Goal: Transaction & Acquisition: Download file/media

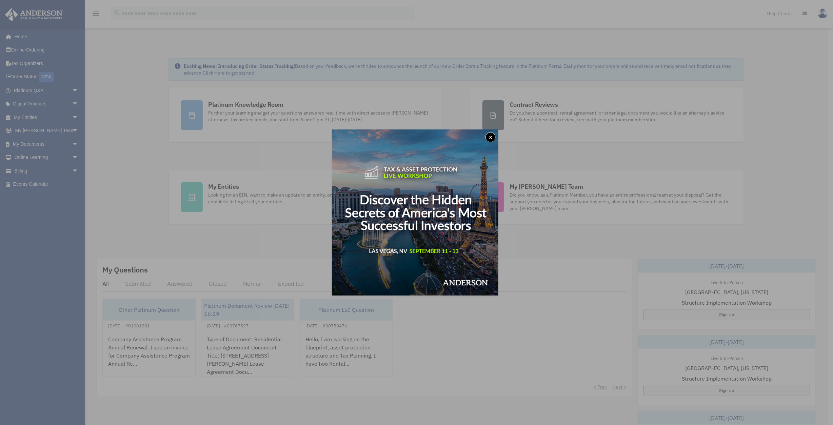
click at [491, 136] on button "x" at bounding box center [490, 137] width 10 height 10
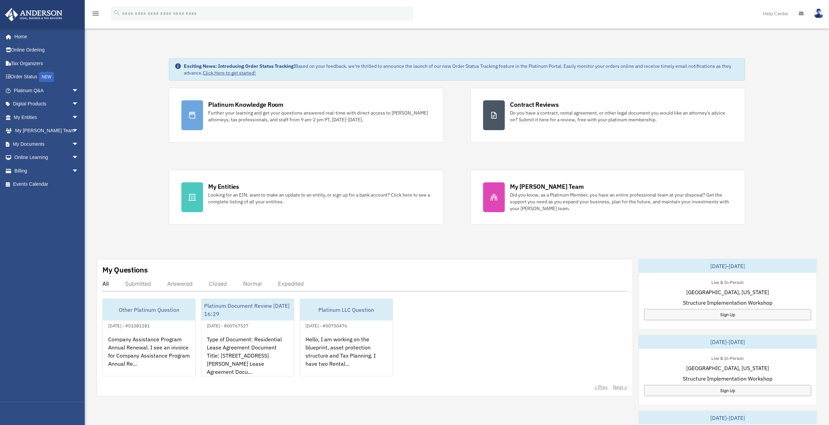
click at [72, 145] on span "arrow_drop_down" at bounding box center [79, 144] width 14 height 14
click at [25, 159] on link "Box" at bounding box center [48, 158] width 79 height 14
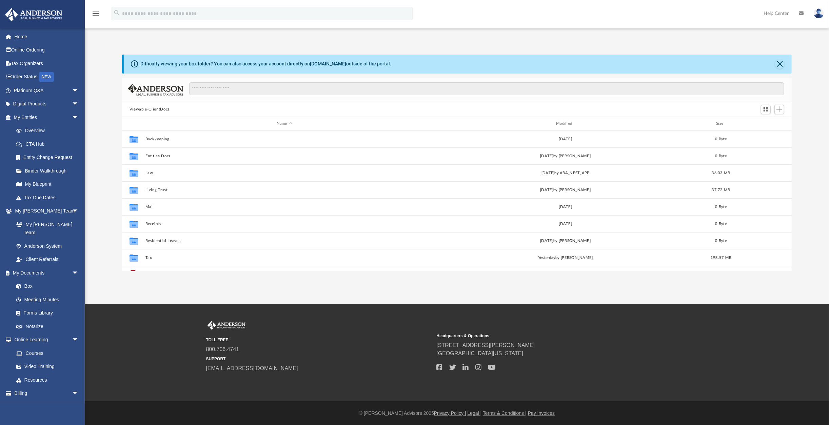
scroll to position [150, 666]
click at [148, 256] on button "Tax" at bounding box center [284, 258] width 278 height 4
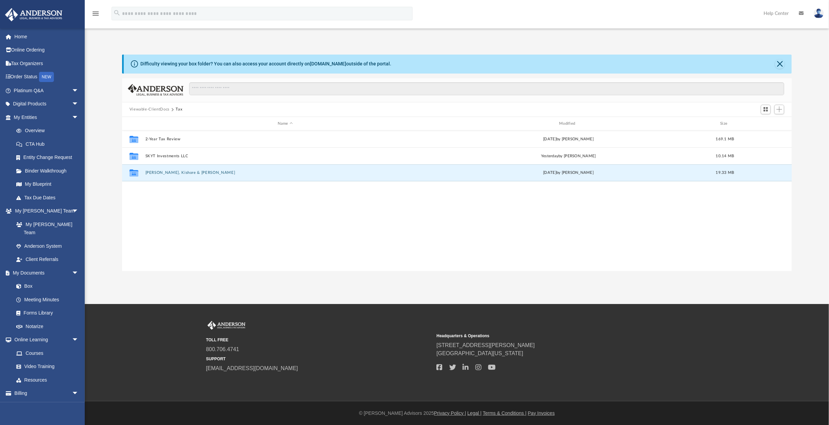
click at [175, 173] on button "Thakur, Kishore & Marilyn" at bounding box center [285, 173] width 280 height 4
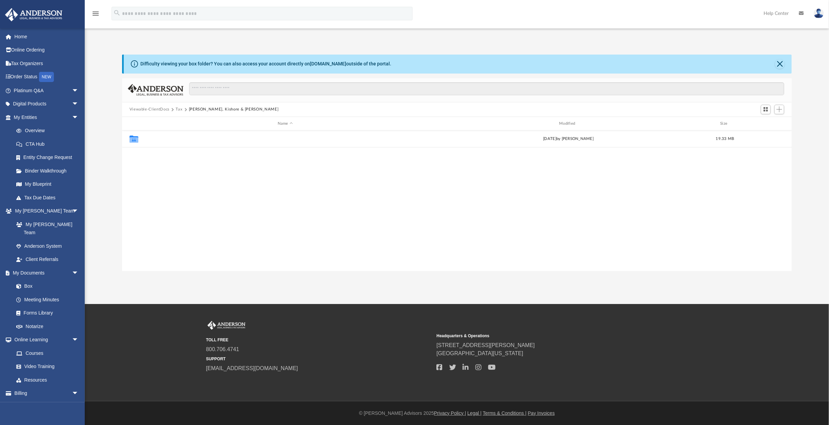
click at [148, 138] on button "2024" at bounding box center [285, 139] width 280 height 4
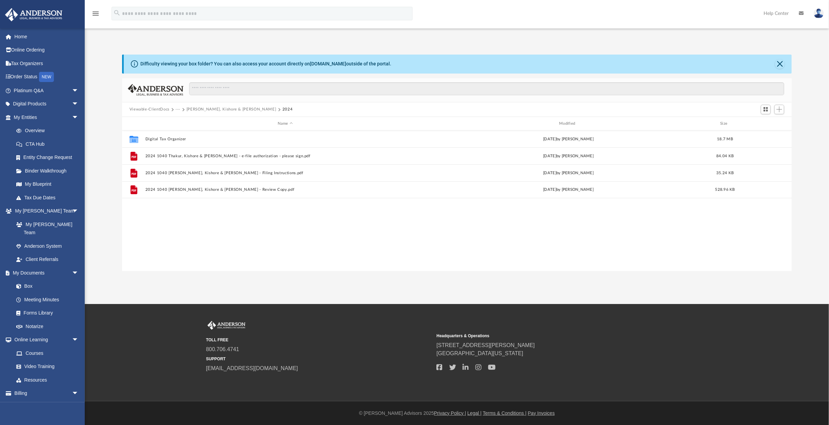
click at [767, 189] on span "More options" at bounding box center [765, 190] width 5 height 4
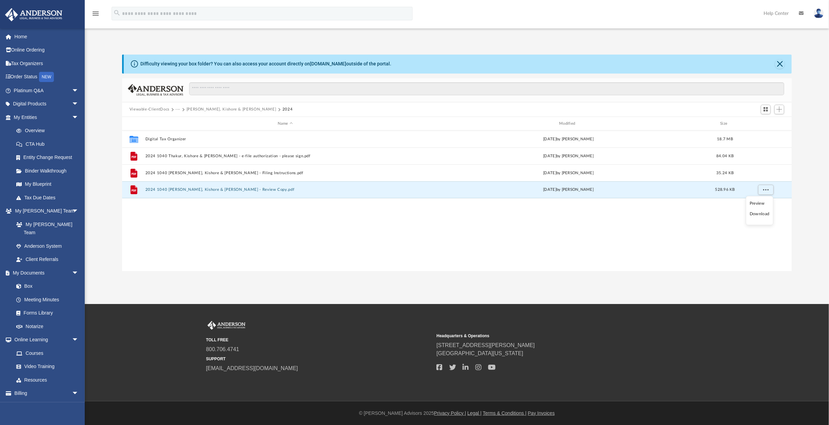
click at [760, 214] on li "Download" at bounding box center [759, 214] width 20 height 7
click at [768, 175] on button "More options" at bounding box center [766, 173] width 16 height 10
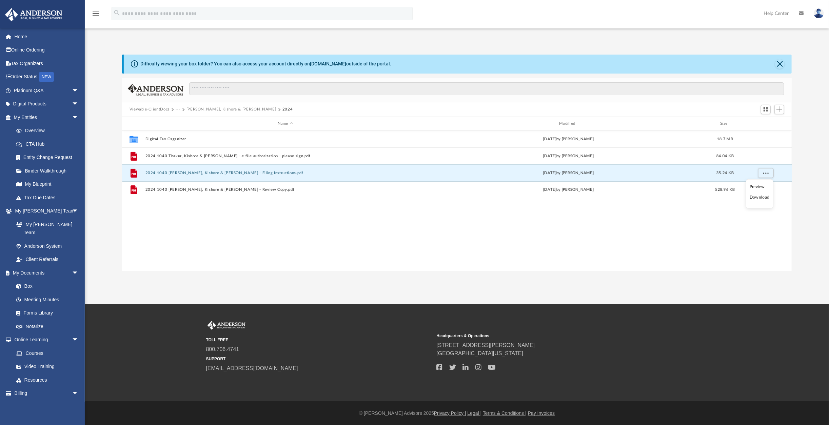
click at [756, 197] on li "Download" at bounding box center [759, 197] width 20 height 7
click at [765, 155] on span "More options" at bounding box center [765, 156] width 5 height 4
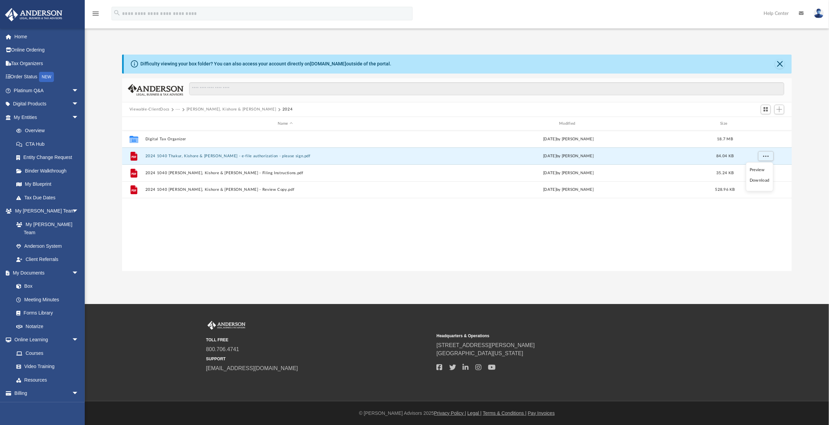
click at [762, 180] on li "Download" at bounding box center [759, 180] width 20 height 7
